Goal: Task Accomplishment & Management: Manage account settings

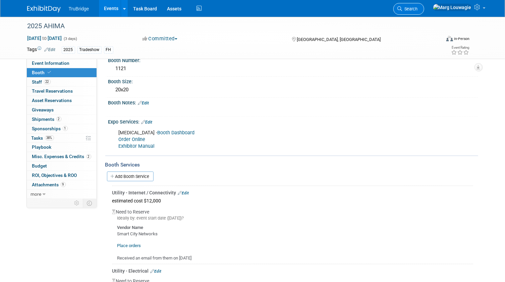
click at [418, 7] on span "Search" at bounding box center [410, 8] width 15 height 5
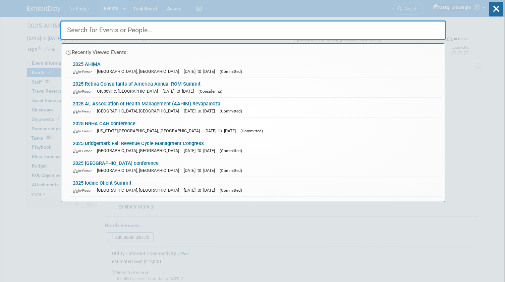
click at [407, 29] on input "text" at bounding box center [253, 29] width 386 height 19
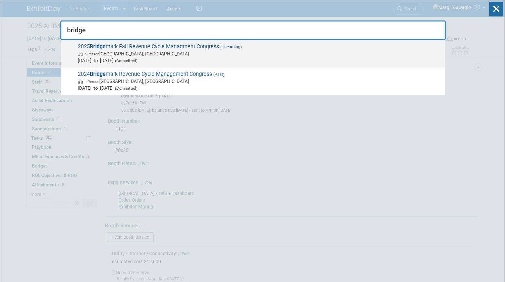
type input "bridge"
click at [186, 61] on span "Oct 26, 2025 to Oct 28, 2025 (Committed)" at bounding box center [260, 60] width 364 height 7
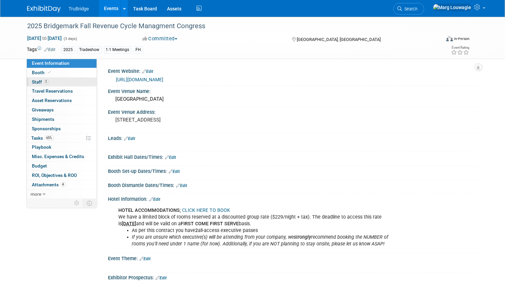
click at [64, 80] on link "1 Staff 1" at bounding box center [62, 82] width 70 height 9
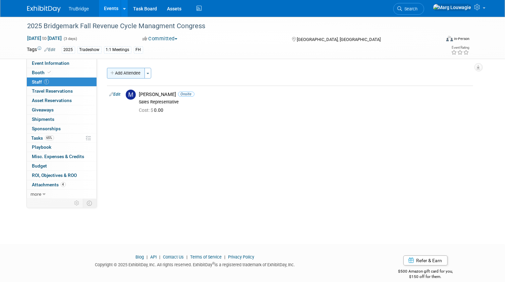
click at [125, 72] on button "Add Attendee" at bounding box center [126, 73] width 38 height 11
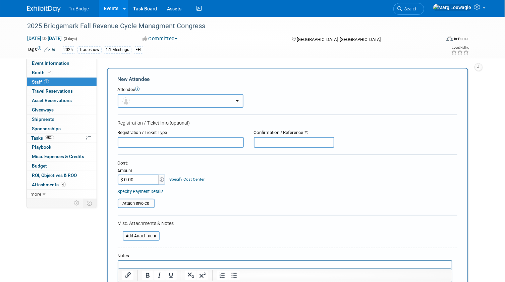
click at [139, 95] on button "button" at bounding box center [181, 101] width 126 height 14
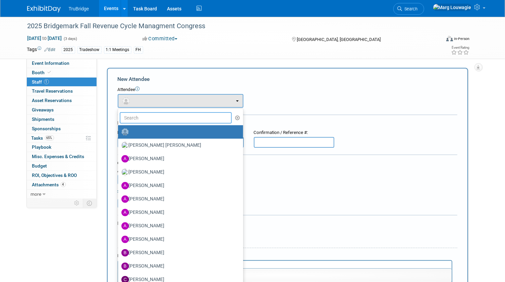
click at [149, 116] on input "text" at bounding box center [176, 117] width 112 height 11
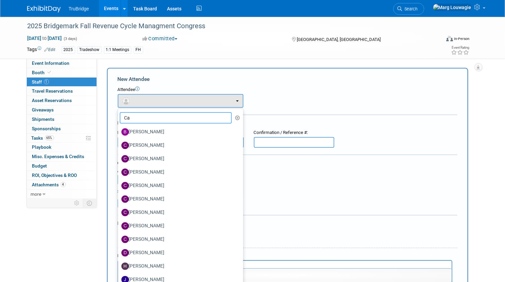
type input "Car"
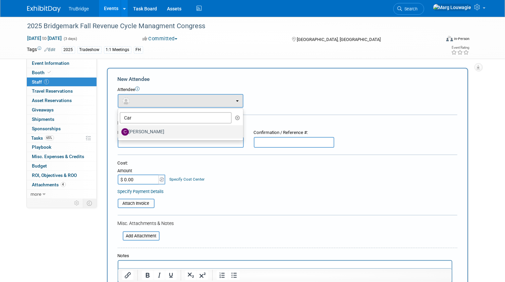
click at [152, 129] on label "[PERSON_NAME]" at bounding box center [178, 132] width 115 height 11
click at [119, 129] on input "[PERSON_NAME]" at bounding box center [117, 131] width 4 height 4
select select "81f9bc83-9430-42ec-9847-c7e7325e7e4d"
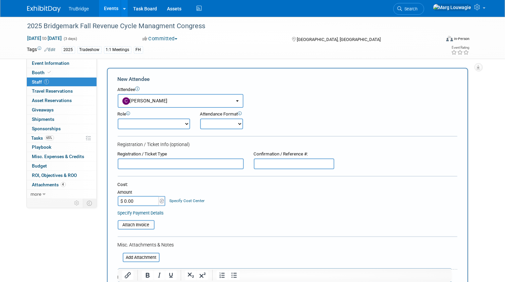
click at [150, 123] on select "Demonstrator Host Leadership Marketing Planner Presenter Sales Representative" at bounding box center [154, 123] width 72 height 11
select select "4"
click at [118, 118] on select "Demonstrator Host Leadership Marketing Planner Presenter Sales Representative" at bounding box center [154, 123] width 72 height 11
click at [217, 129] on select "Onsite Remote" at bounding box center [221, 123] width 43 height 11
select select "1"
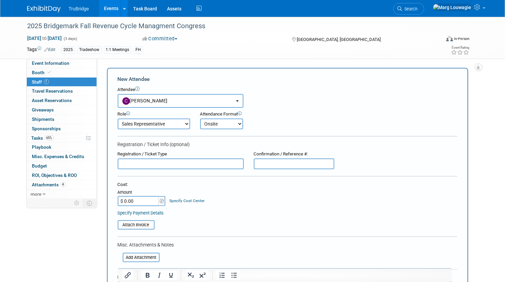
click at [200, 118] on select "Onsite Remote" at bounding box center [221, 123] width 43 height 11
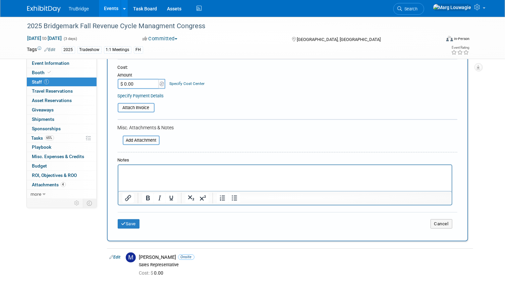
scroll to position [122, 0]
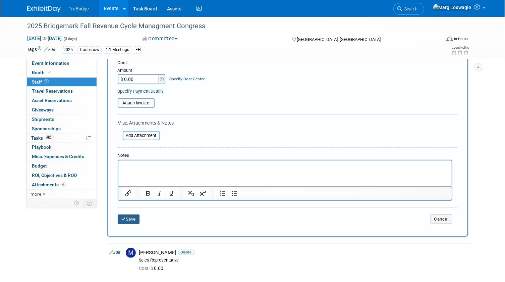
click at [128, 217] on button "Save" at bounding box center [129, 218] width 22 height 9
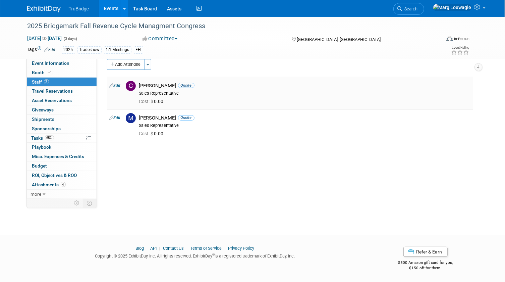
scroll to position [0, 0]
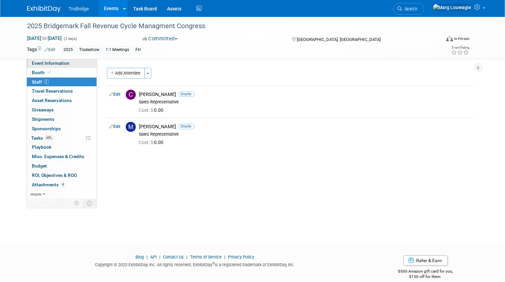
drag, startPoint x: 72, startPoint y: 64, endPoint x: 94, endPoint y: 64, distance: 21.8
click at [72, 63] on link "Event Information" at bounding box center [62, 63] width 70 height 9
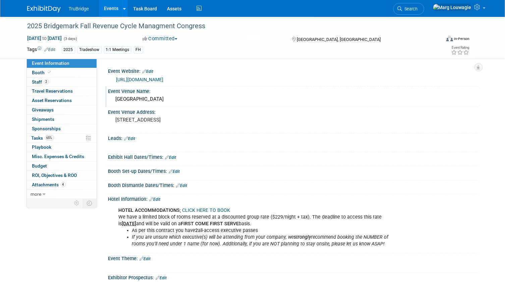
click at [114, 98] on div "[GEOGRAPHIC_DATA]" at bounding box center [293, 99] width 360 height 10
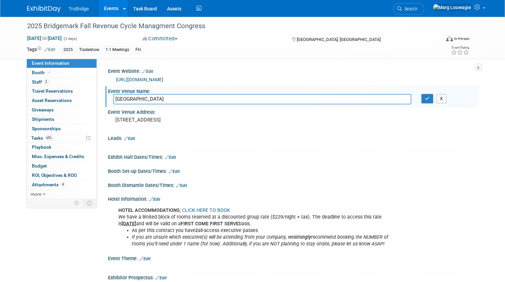
click at [166, 95] on input "[GEOGRAPHIC_DATA]" at bounding box center [262, 99] width 298 height 10
click at [424, 103] on button "button" at bounding box center [428, 98] width 12 height 9
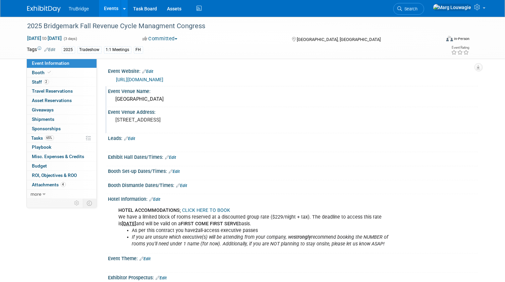
drag, startPoint x: 115, startPoint y: 119, endPoint x: 185, endPoint y: 121, distance: 69.9
click at [185, 121] on div "[STREET_ADDRESS]" at bounding box center [185, 122] width 144 height 15
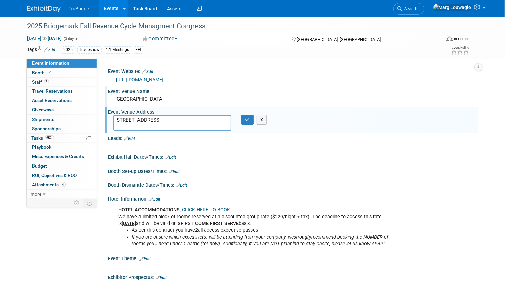
drag, startPoint x: 181, startPoint y: 118, endPoint x: 119, endPoint y: 115, distance: 61.8
click at [119, 115] on textarea "[STREET_ADDRESS]" at bounding box center [172, 122] width 118 height 15
click at [186, 122] on textarea "[STREET_ADDRESS]" at bounding box center [172, 122] width 118 height 15
type textarea "[STREET_ADDRESS]"
drag, startPoint x: 269, startPoint y: 119, endPoint x: 260, endPoint y: 119, distance: 9.1
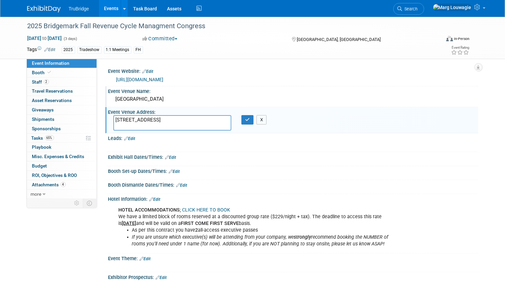
click at [260, 119] on button "X" at bounding box center [262, 119] width 10 height 9
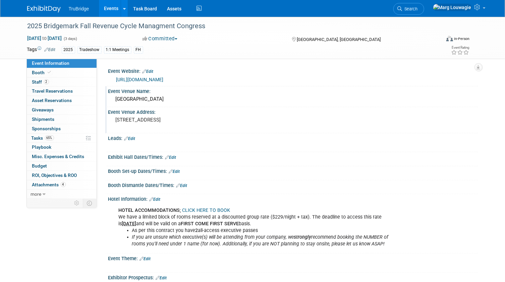
drag, startPoint x: 181, startPoint y: 118, endPoint x: 115, endPoint y: 117, distance: 65.1
click at [116, 117] on pre "[STREET_ADDRESS]" at bounding box center [186, 120] width 140 height 6
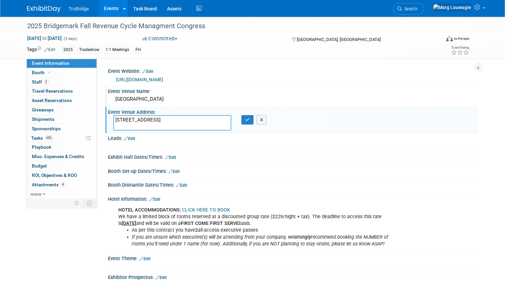
drag, startPoint x: 183, startPoint y: 122, endPoint x: 115, endPoint y: 121, distance: 68.1
click at [115, 121] on textarea "[STREET_ADDRESS]" at bounding box center [172, 122] width 118 height 15
click at [154, 157] on div "Exhibit Hall Dates/Times: Edit" at bounding box center [293, 156] width 370 height 9
click at [263, 121] on button "X" at bounding box center [262, 119] width 10 height 9
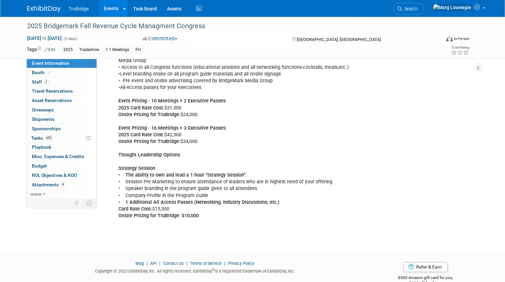
scroll to position [448, 0]
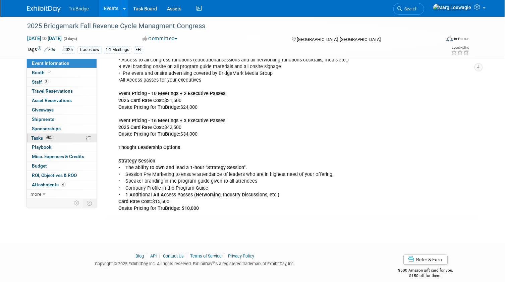
click at [37, 134] on link "65% Tasks 65%" at bounding box center [62, 138] width 70 height 9
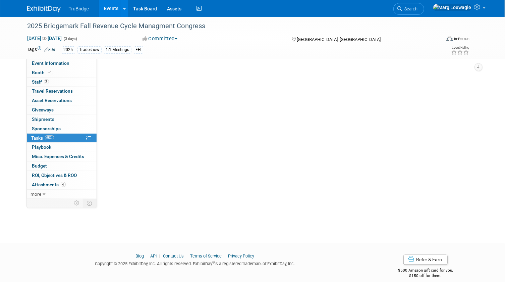
scroll to position [0, 0]
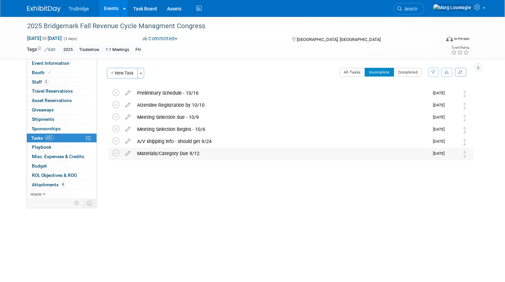
click at [167, 152] on div "Materials/Category Due 9/12" at bounding box center [281, 153] width 295 height 11
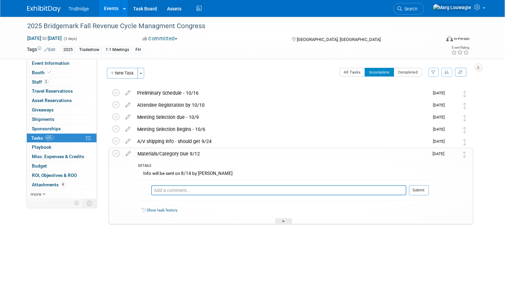
click at [167, 152] on div "Materials/Category Due 9/12" at bounding box center [282, 153] width 295 height 11
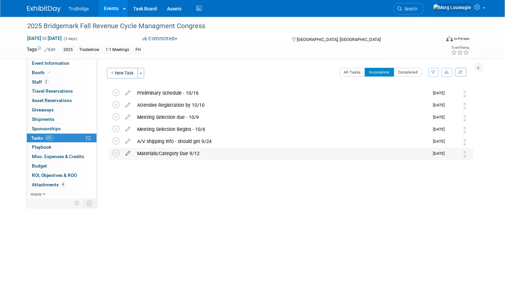
click at [130, 152] on icon at bounding box center [128, 152] width 12 height 8
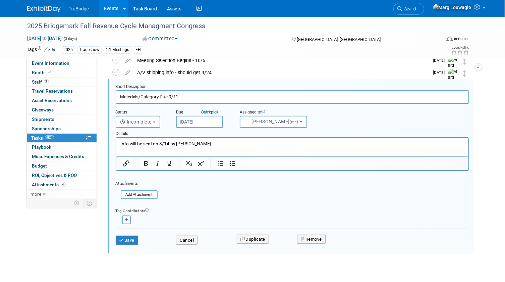
scroll to position [81, 0]
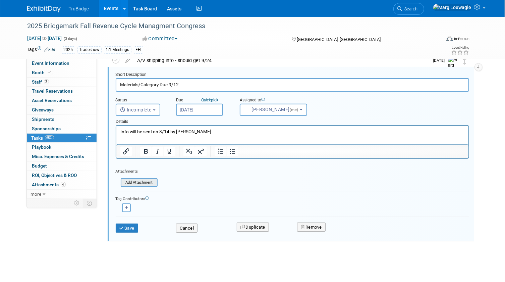
click at [135, 180] on input "file" at bounding box center [123, 182] width 68 height 7
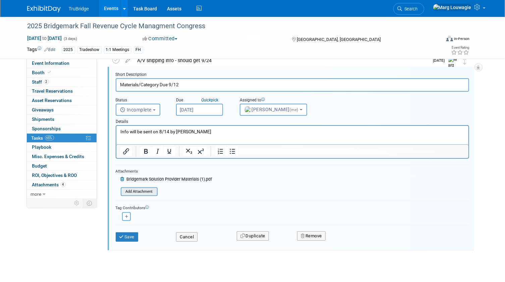
click at [131, 190] on input "file" at bounding box center [123, 191] width 68 height 7
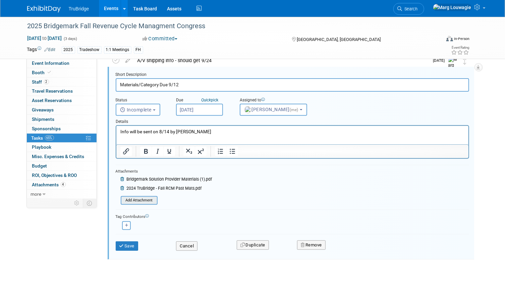
click at [146, 198] on input "file" at bounding box center [123, 200] width 68 height 7
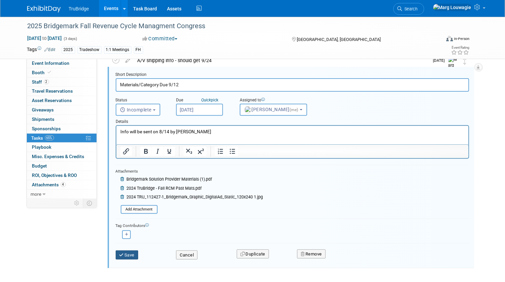
click at [133, 252] on button "Save" at bounding box center [127, 254] width 23 height 9
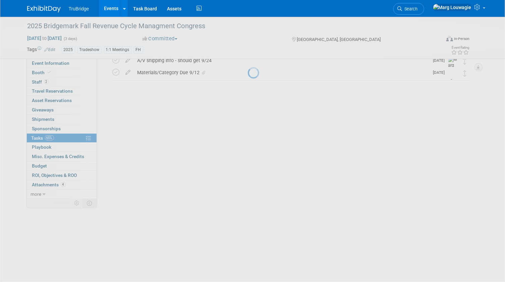
scroll to position [0, 0]
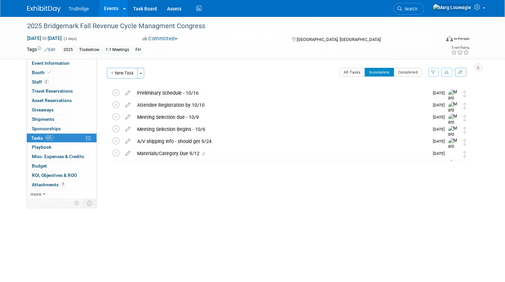
click at [172, 152] on div "Materials/Category Due 9/12" at bounding box center [281, 153] width 295 height 11
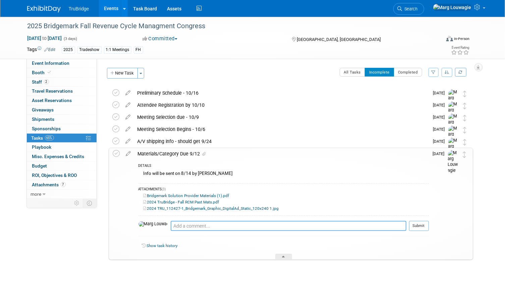
click at [171, 227] on textarea at bounding box center [289, 226] width 236 height 10
type textarea "List of stuff that needs to be sent is in [GEOGRAPHIC_DATA]"
click at [416, 224] on button "Submit" at bounding box center [419, 226] width 20 height 10
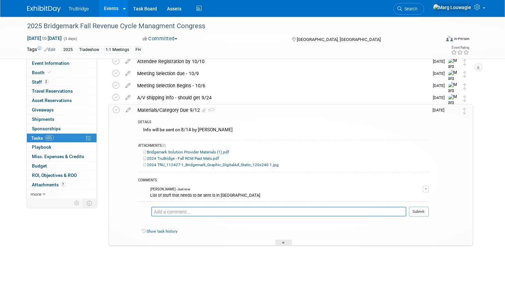
scroll to position [48, 0]
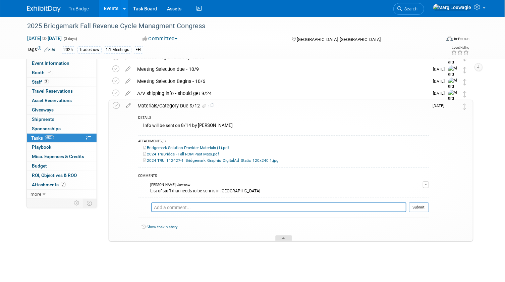
click at [290, 235] on div at bounding box center [284, 238] width 17 height 6
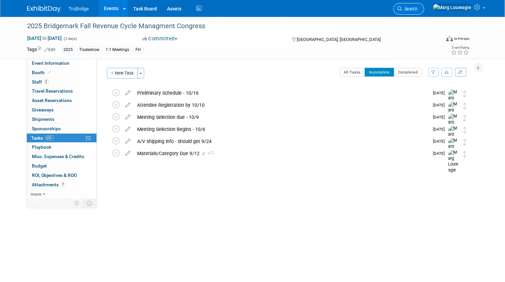
click at [403, 8] on icon at bounding box center [400, 8] width 5 height 5
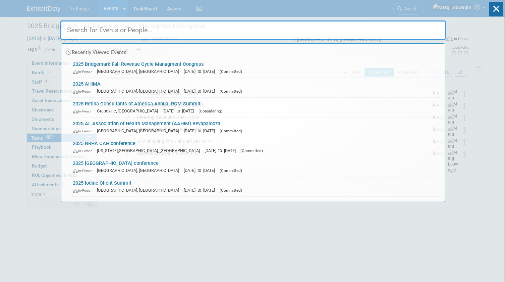
click at [408, 30] on input "text" at bounding box center [253, 29] width 386 height 19
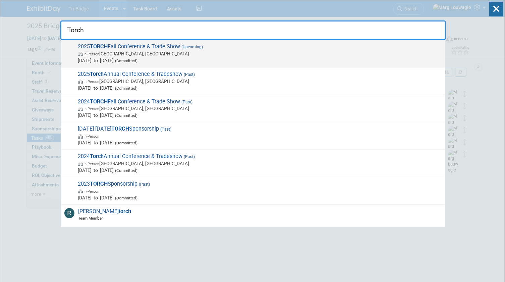
type input "Torch"
click at [151, 52] on span "In-Person [GEOGRAPHIC_DATA], [GEOGRAPHIC_DATA]" at bounding box center [260, 53] width 364 height 7
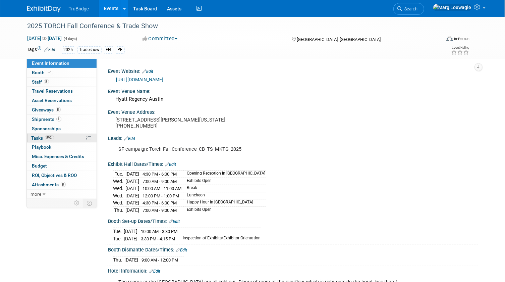
click at [34, 137] on span "Tasks 59%" at bounding box center [43, 137] width 22 height 5
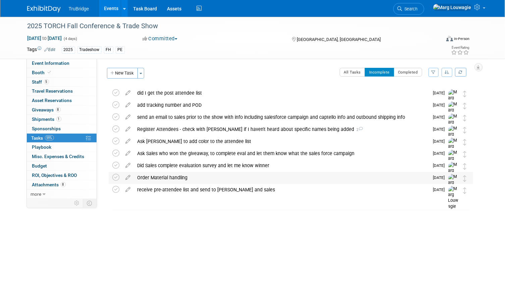
click at [180, 177] on div "Order Material handling" at bounding box center [281, 177] width 295 height 11
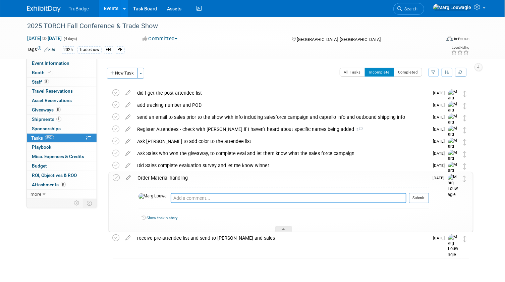
click at [189, 196] on textarea at bounding box center [289, 198] width 236 height 10
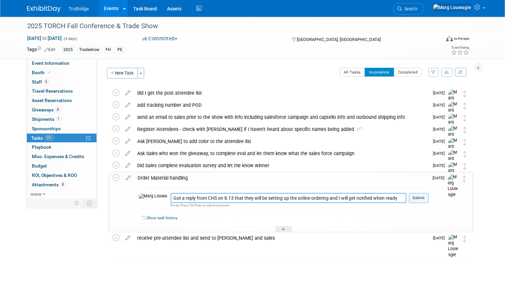
type textarea "Got a reply from CHS on 8.13 that they will be setting up the online ordering a…"
click at [413, 198] on button "Submit" at bounding box center [419, 198] width 20 height 10
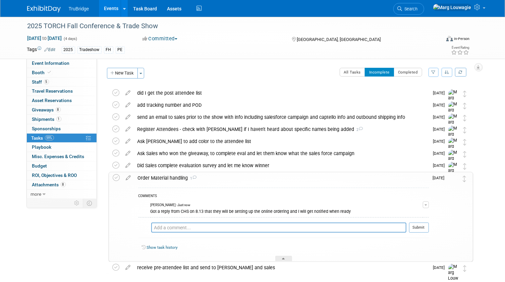
click at [282, 255] on div "Show task history" at bounding box center [284, 248] width 291 height 14
click at [289, 259] on div at bounding box center [284, 259] width 17 height 6
